Goal: Find specific fact: Find specific fact

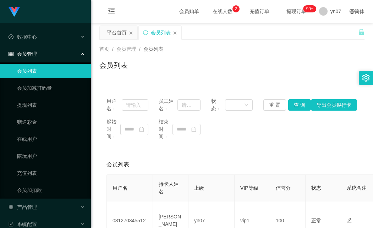
scroll to position [35, 0]
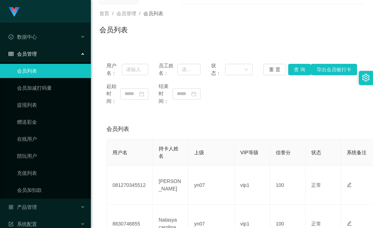
click at [98, 209] on main "关闭左侧 关闭右侧 关闭其它 刷新页面 平台首页 会员列表 首页 / 会员管理 / 会员列表 / 会员列表 用户名： 员工姓名： 状态： 重 置 查 询 导出…" at bounding box center [232, 145] width 282 height 317
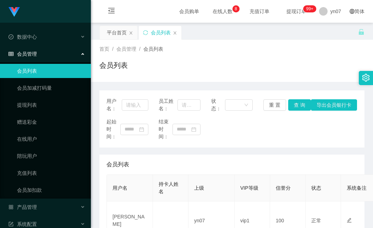
scroll to position [142, 0]
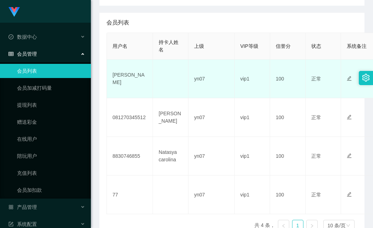
click at [119, 79] on td "[PERSON_NAME]" at bounding box center [130, 79] width 46 height 39
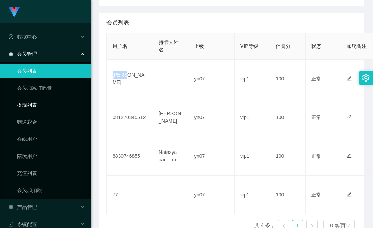
copy td "[PERSON_NAME]"
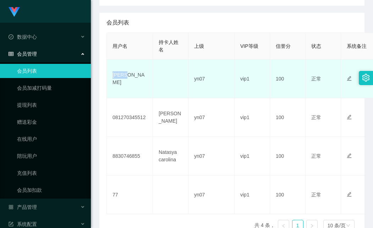
click at [136, 80] on td "[PERSON_NAME]" at bounding box center [130, 79] width 46 height 39
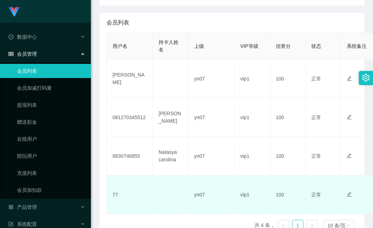
drag, startPoint x: 228, startPoint y: 219, endPoint x: 222, endPoint y: 212, distance: 8.8
click at [228, 219] on div "用户名 持卡人姓名 上级 VIP等级 信誉分 状态 系统备注 用户备注 金额 代理 ip 操作 julia yn07 vip1 100 正常 禁止登录 禁止投…" at bounding box center [231, 135] width 251 height 204
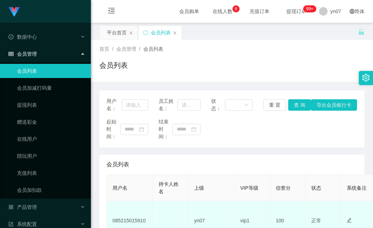
scroll to position [106, 0]
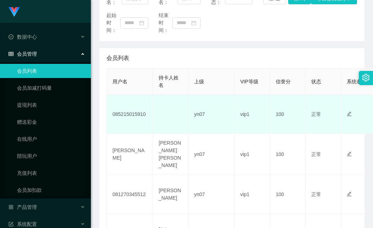
click at [133, 115] on td "085215015910" at bounding box center [130, 114] width 46 height 39
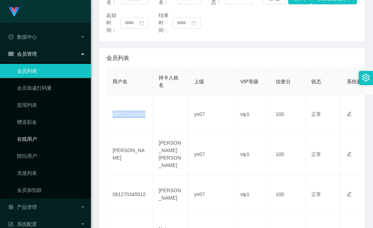
copy td "085215015910"
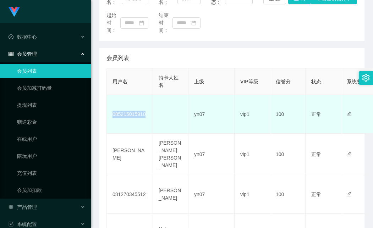
click at [134, 113] on td "085215015910" at bounding box center [130, 114] width 46 height 39
copy td "085215015910"
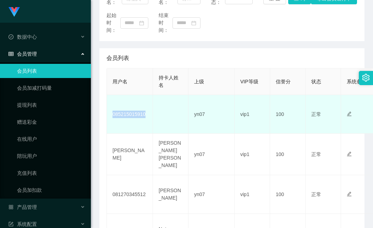
drag, startPoint x: 134, startPoint y: 116, endPoint x: 146, endPoint y: 107, distance: 15.0
click at [134, 116] on td "085215015910" at bounding box center [130, 114] width 46 height 39
click at [124, 117] on td "085215015910" at bounding box center [130, 114] width 46 height 39
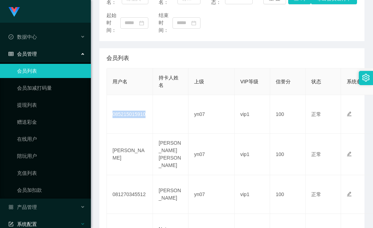
copy td "085215015910"
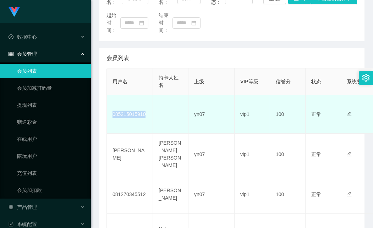
click at [135, 113] on td "085215015910" at bounding box center [130, 114] width 46 height 39
click at [134, 115] on td "085215015910" at bounding box center [130, 114] width 46 height 39
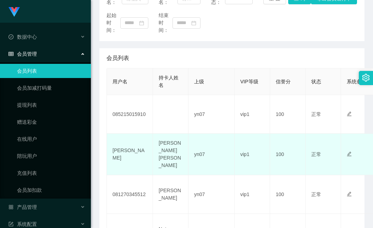
drag, startPoint x: 197, startPoint y: 138, endPoint x: 191, endPoint y: 138, distance: 6.4
click at [197, 138] on td "yn07" at bounding box center [211, 154] width 46 height 41
click at [116, 154] on td "[PERSON_NAME]" at bounding box center [130, 154] width 46 height 41
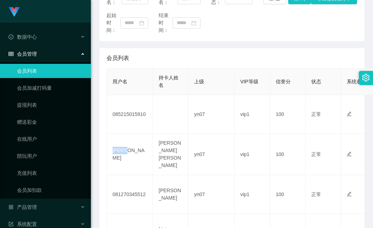
copy td "[PERSON_NAME]"
